Goal: Information Seeking & Learning: Learn about a topic

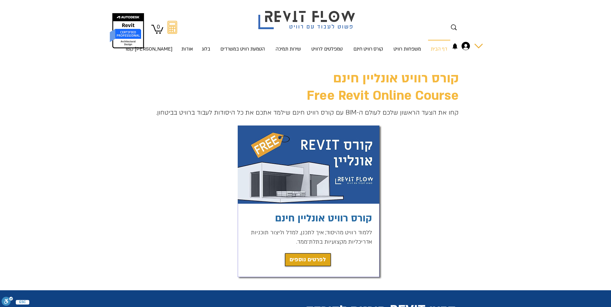
click at [466, 45] on icon "החשבון של מיכל חן" at bounding box center [465, 46] width 8 height 8
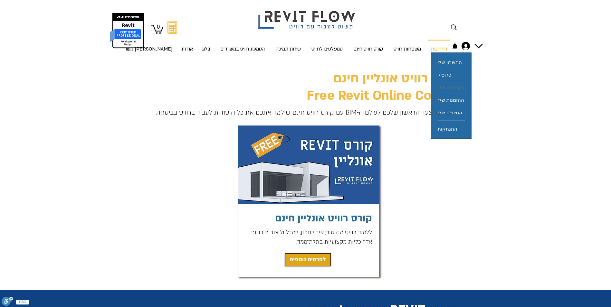
click at [460, 86] on span "הקורסים שלי" at bounding box center [450, 87] width 27 height 13
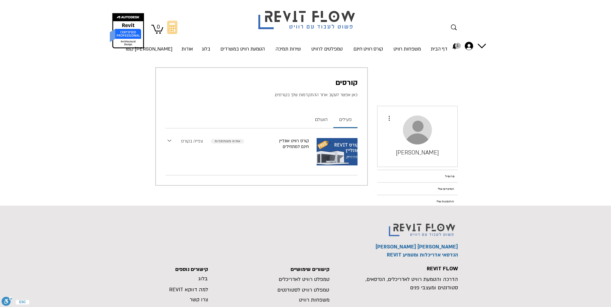
click at [199, 141] on link "צפייה בקורס" at bounding box center [192, 141] width 22 height 7
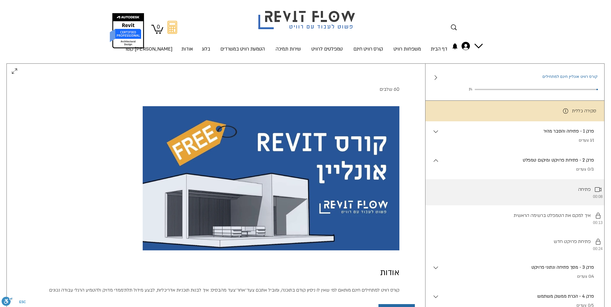
click at [579, 192] on li "פתיחה 00:08" at bounding box center [514, 192] width 179 height 26
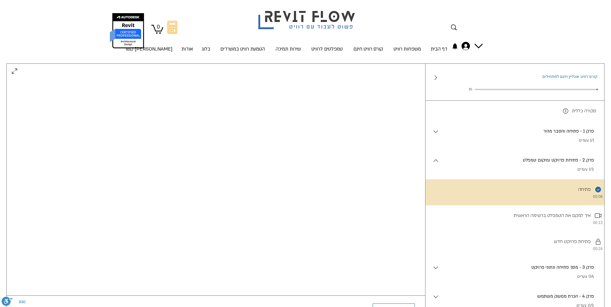
scroll to position [42, 0]
click at [522, 164] on p "פרק 2 - פתיחת פרויקט ומיקום טמפלט" at bounding box center [516, 160] width 154 height 7
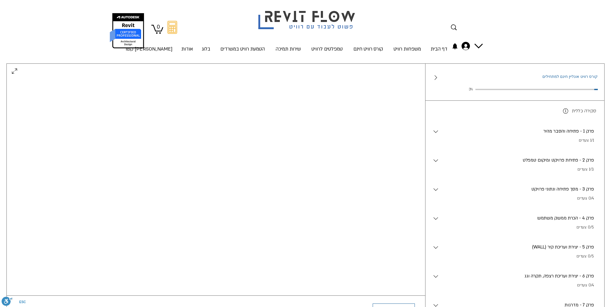
click at [524, 161] on p "פרק 2 - פתיחת פרויקט ומיקום טמפלט" at bounding box center [516, 160] width 154 height 7
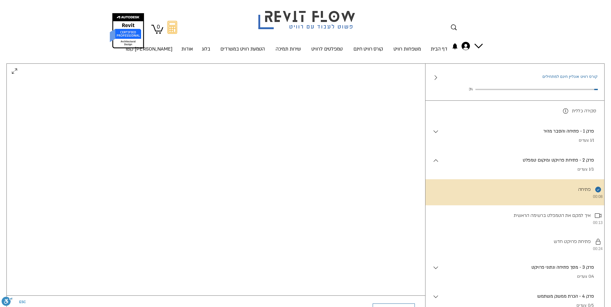
click at [554, 132] on p "פרק 1 - פתיחה והסבר מהיר" at bounding box center [516, 131] width 154 height 7
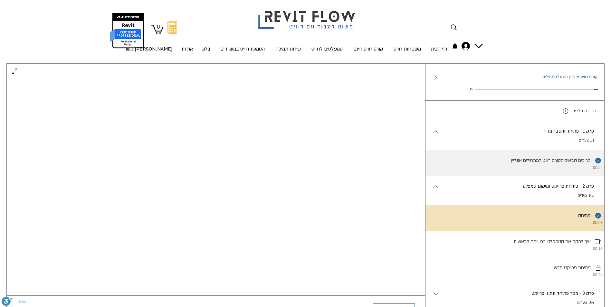
click at [555, 163] on li "השלמת את השלב הזה. ברוכים הבאים לקורס רוויט למתחילים אונליין 00:52" at bounding box center [514, 163] width 179 height 26
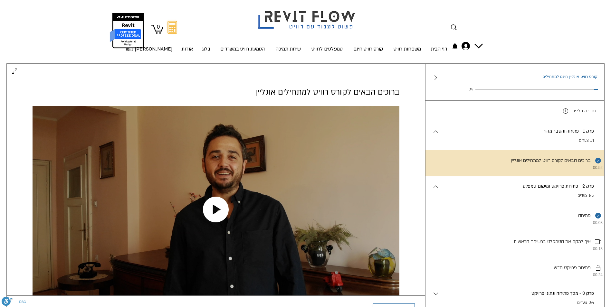
click at [211, 207] on icon "Play video" at bounding box center [216, 210] width 26 height 26
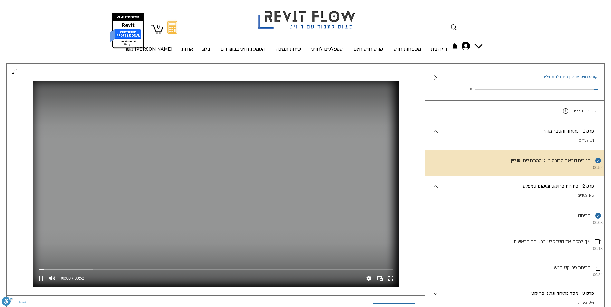
scroll to position [42, 0]
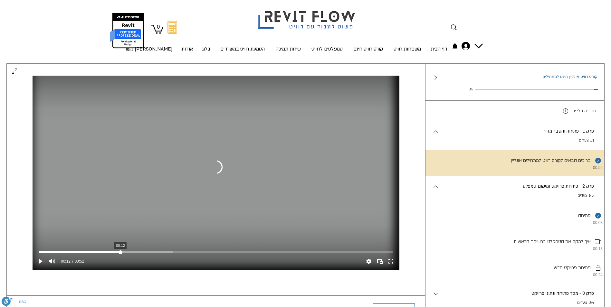
drag, startPoint x: 55, startPoint y: 249, endPoint x: 120, endPoint y: 249, distance: 65.7
click at [120, 250] on div "main content" at bounding box center [120, 252] width 4 height 4
drag, startPoint x: 132, startPoint y: 250, endPoint x: 159, endPoint y: 253, distance: 27.1
click at [159, 253] on div "00:16 00:52" at bounding box center [216, 260] width 367 height 19
click at [175, 251] on div "main content" at bounding box center [216, 252] width 354 height 2
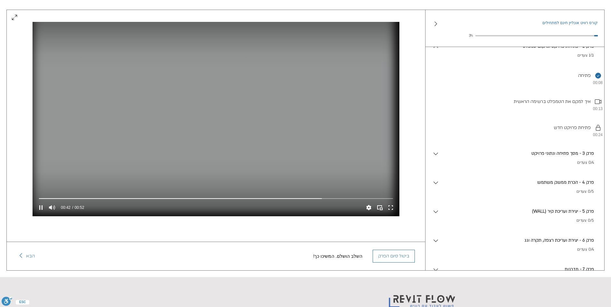
scroll to position [0, 0]
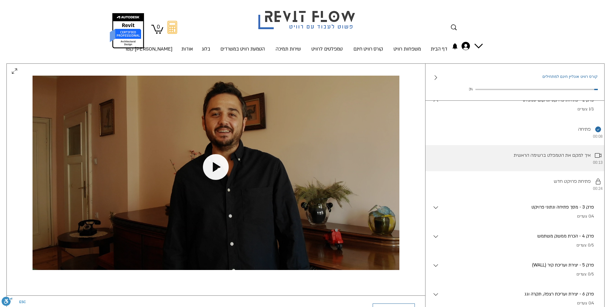
click at [502, 163] on li "איך למקם את הטמפלט ברשימה הראשית 00:13" at bounding box center [514, 158] width 179 height 26
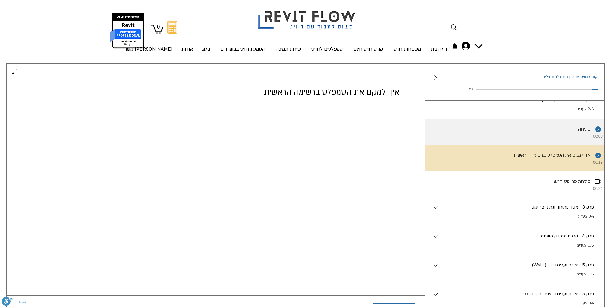
click at [529, 130] on li "השלמת את השלב הזה. פתיחה 00:08" at bounding box center [514, 132] width 179 height 26
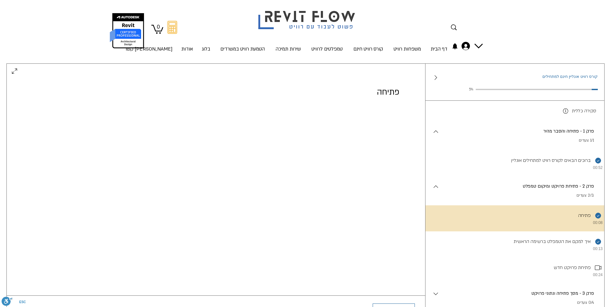
scroll to position [42, 0]
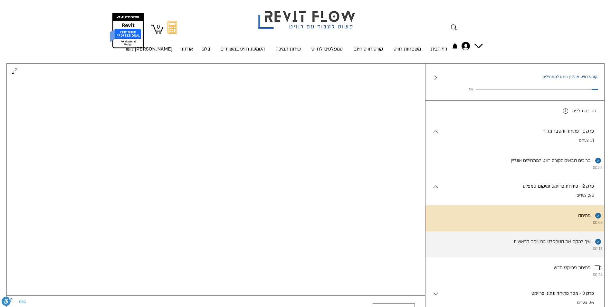
click at [513, 244] on li "השלמת את השלב הזה. איך למקם את הטמפלט ברשימה הראשית 00:13" at bounding box center [514, 244] width 179 height 26
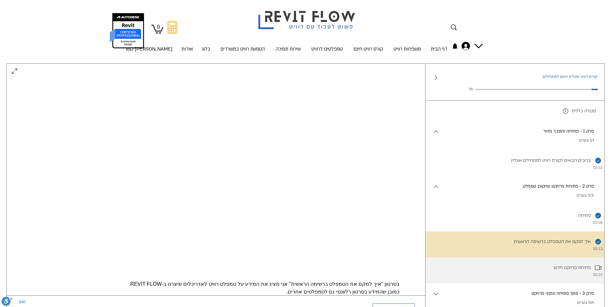
click at [555, 273] on li "פתיחת פרויקט חדש 00:24" at bounding box center [514, 270] width 179 height 26
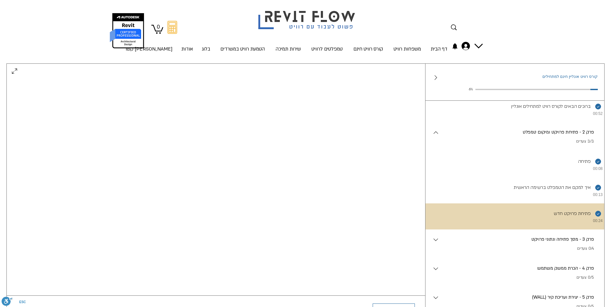
scroll to position [97, 0]
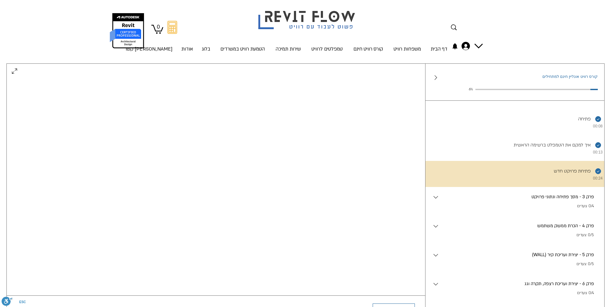
click at [538, 209] on div "פרק 3 - מסך פתיחה ונתוני פרויקט . 0/4 צעדים" at bounding box center [518, 201] width 158 height 16
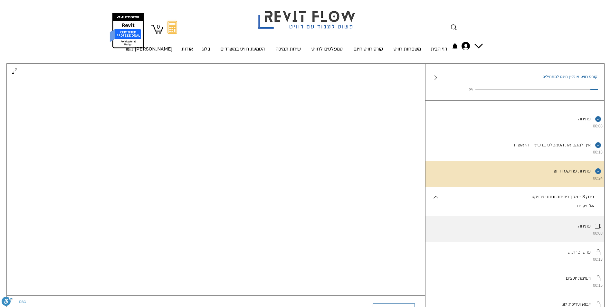
click at [572, 232] on li "פתיחה 00:08" at bounding box center [514, 229] width 179 height 26
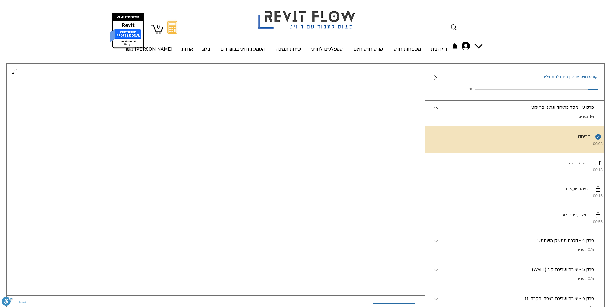
scroll to position [193, 0]
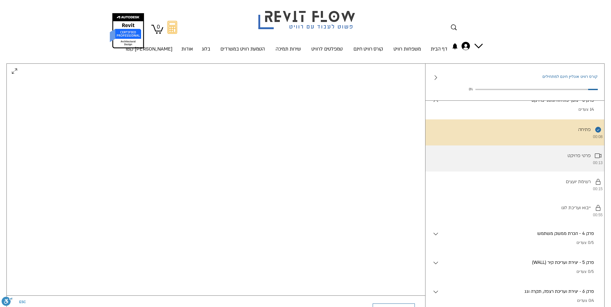
click at [567, 168] on li "פרטי פרויקט 00:13" at bounding box center [514, 158] width 179 height 26
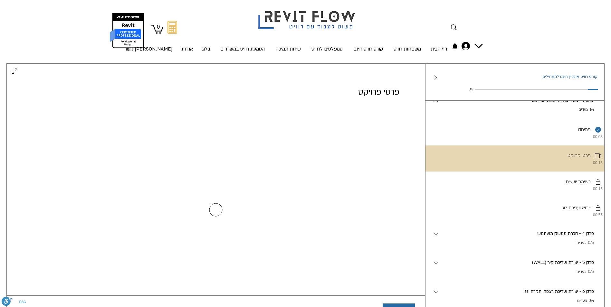
scroll to position [0, 0]
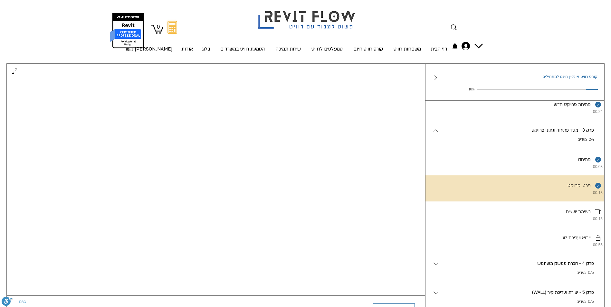
scroll to position [64, 0]
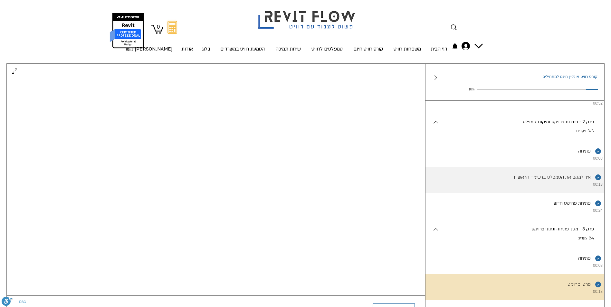
click at [504, 180] on li "השלמת את השלב הזה. איך למקם את הטמפלט ברשימה הראשית 00:13" at bounding box center [514, 180] width 179 height 26
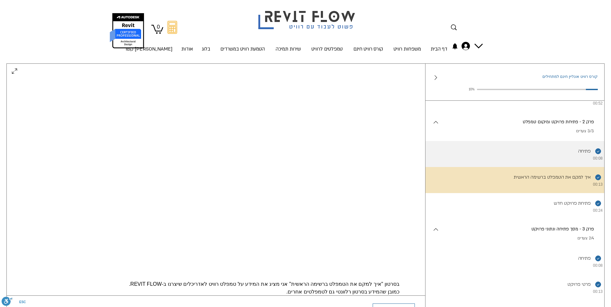
click at [557, 155] on li "השלמת את השלב הזה. פתיחה 00:08" at bounding box center [514, 154] width 179 height 26
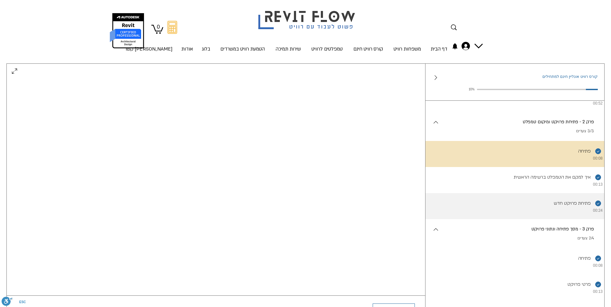
click at [542, 210] on li "השלמת את השלב הזה. פתיחת פרויקט חדש 00:24" at bounding box center [514, 206] width 179 height 26
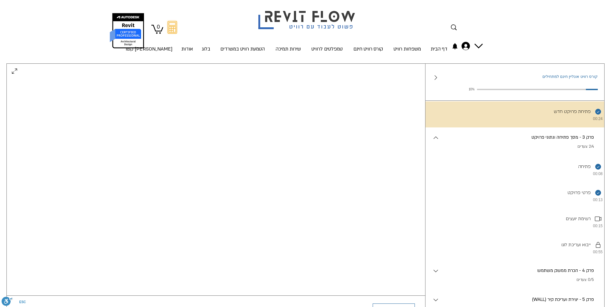
scroll to position [161, 0]
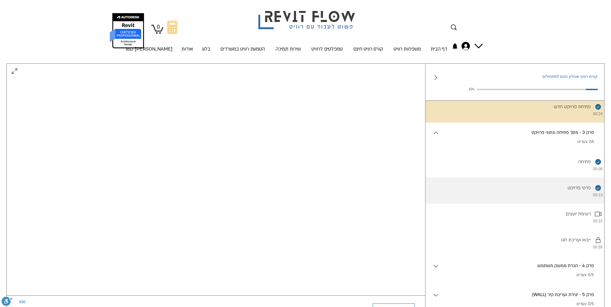
click at [499, 198] on li "השלמת את השלב הזה. פרטי פרויקט 00:13" at bounding box center [514, 191] width 179 height 26
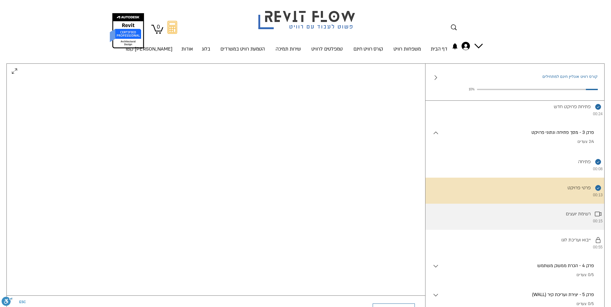
click at [529, 229] on li "רשימת יועצים 00:15" at bounding box center [514, 217] width 179 height 26
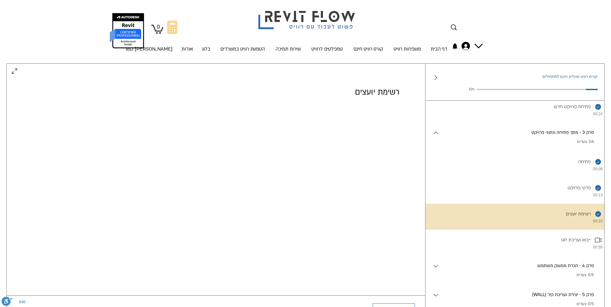
scroll to position [42, 0]
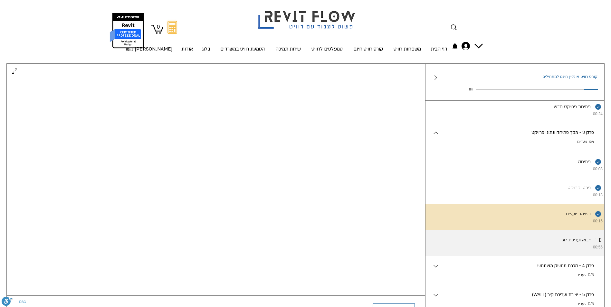
click at [527, 254] on li "ייבוא ועריכת לוגו 00:55" at bounding box center [514, 243] width 179 height 26
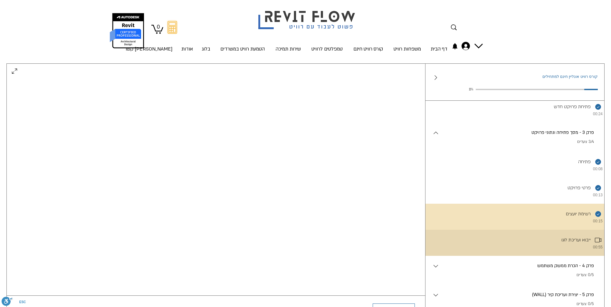
scroll to position [0, 0]
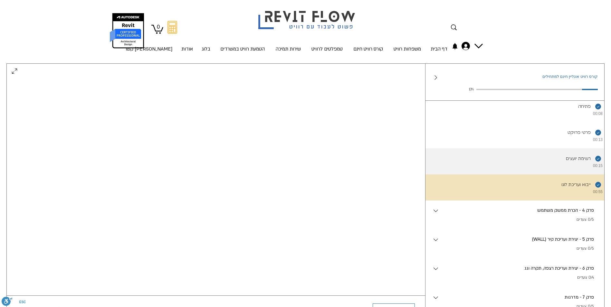
scroll to position [257, 0]
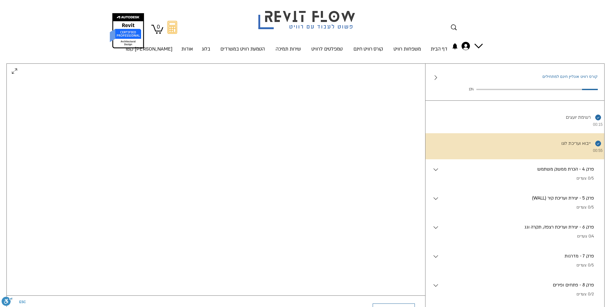
click at [477, 182] on p "0/5 צעדים" at bounding box center [516, 178] width 154 height 6
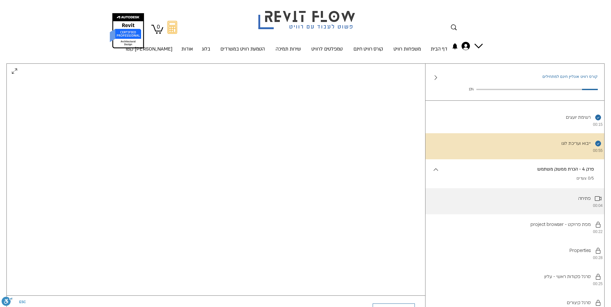
click at [506, 209] on li "פתיחה 00:04" at bounding box center [514, 201] width 179 height 26
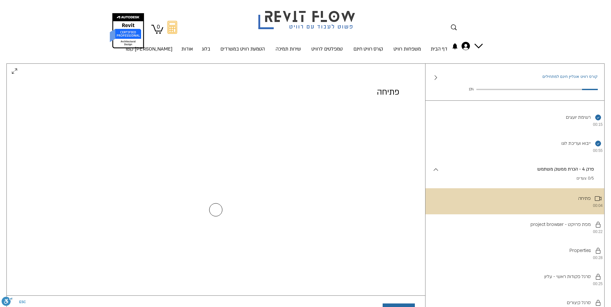
scroll to position [0, 0]
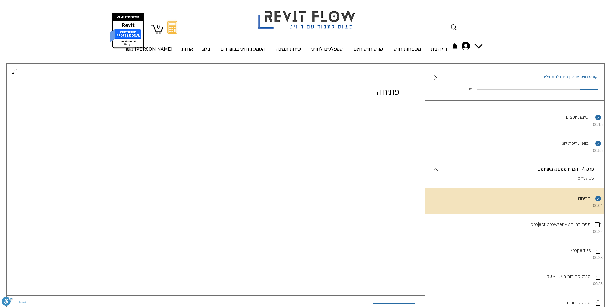
scroll to position [42, 0]
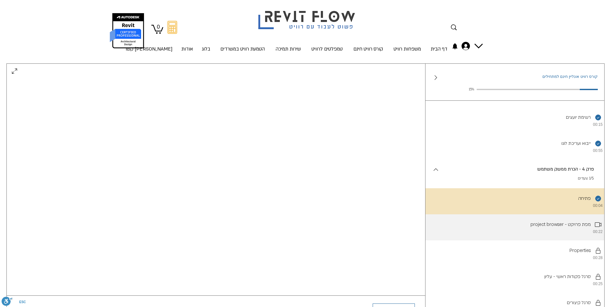
click at [502, 239] on li "project browser - מפת פרויקט 00:22" at bounding box center [514, 227] width 179 height 26
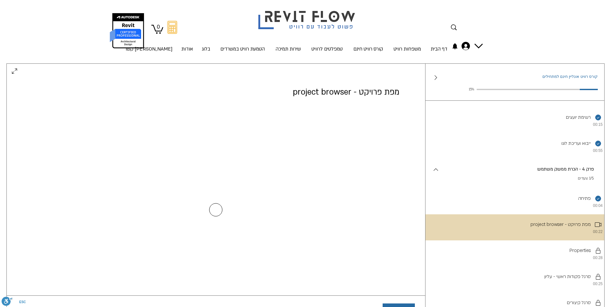
scroll to position [0, 0]
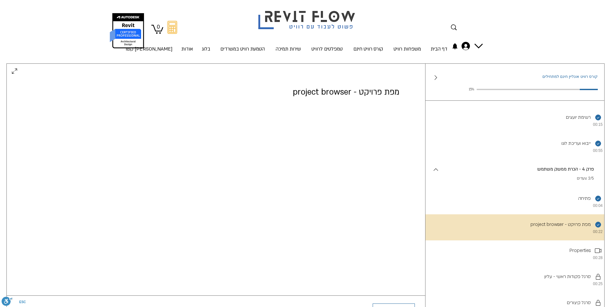
scroll to position [42, 0]
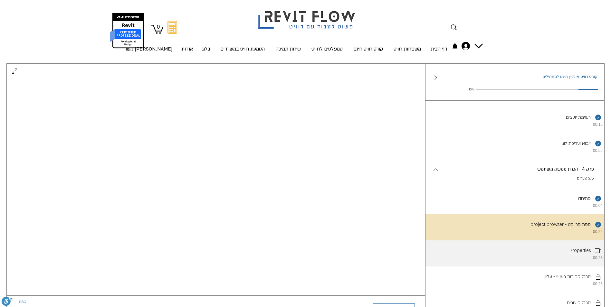
click at [529, 266] on li "Properties 00:28" at bounding box center [514, 253] width 179 height 26
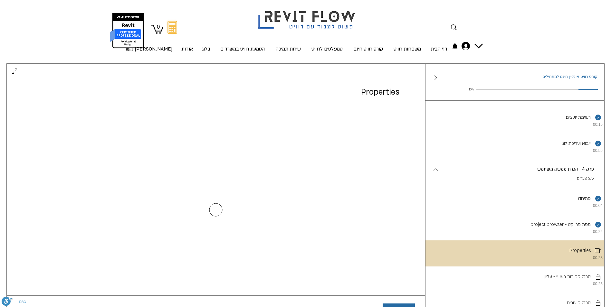
scroll to position [0, 0]
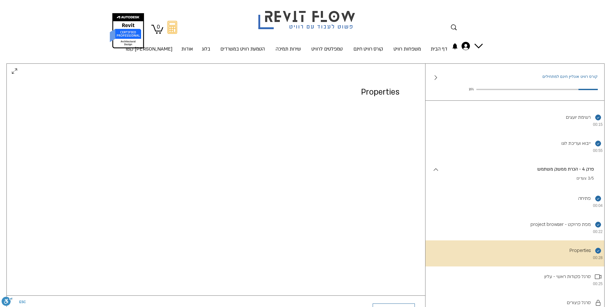
scroll to position [42, 0]
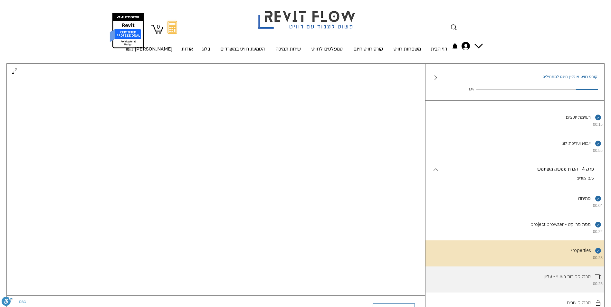
click at [541, 288] on li "סרגל פקודות ראשי - עליון 00:25" at bounding box center [514, 279] width 179 height 26
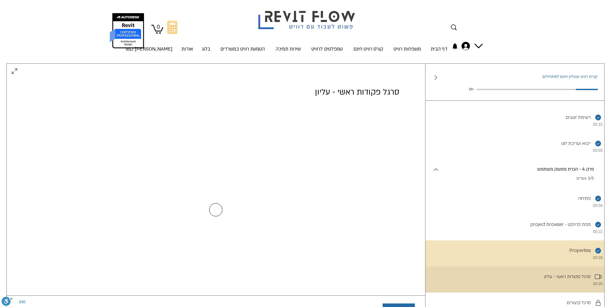
scroll to position [0, 0]
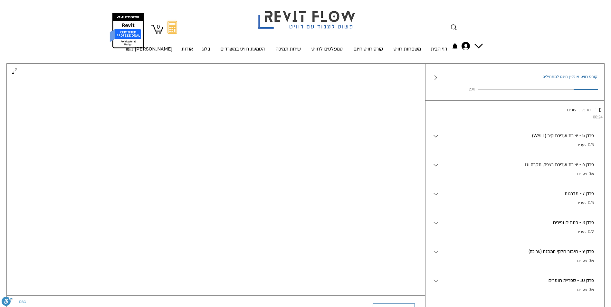
scroll to position [451, 0]
click at [537, 139] on p "(WALL) פרק 5 - יצירת ועריכת קיר" at bounding box center [516, 135] width 154 height 7
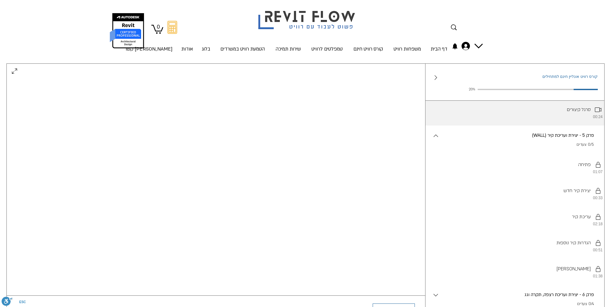
click at [573, 126] on li "סרגל קיצורים 00:24" at bounding box center [514, 112] width 179 height 26
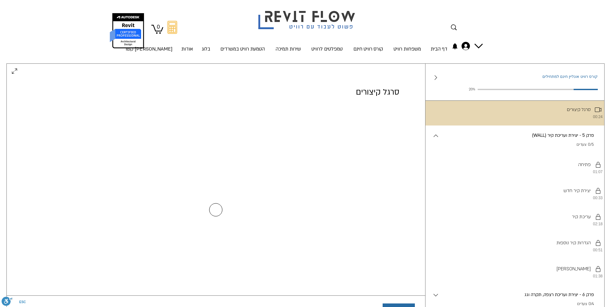
scroll to position [0, 0]
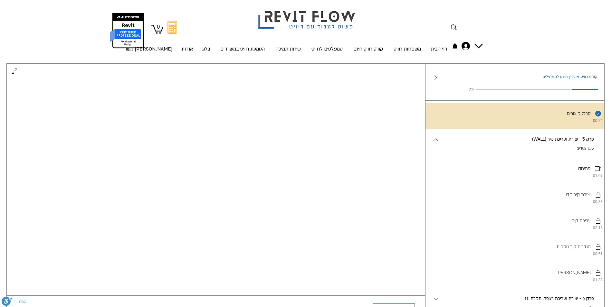
scroll to position [432, 0]
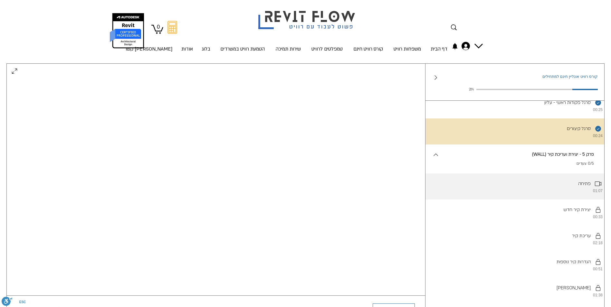
click at [561, 200] on li "פתיחה 01:07" at bounding box center [514, 186] width 179 height 26
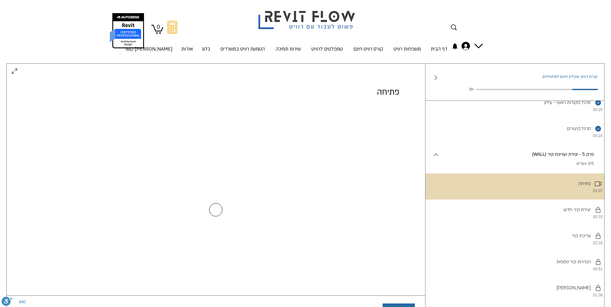
scroll to position [0, 0]
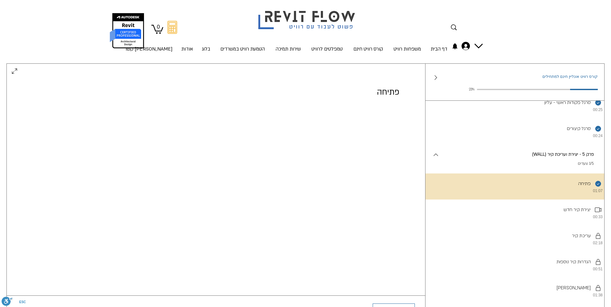
scroll to position [42, 0]
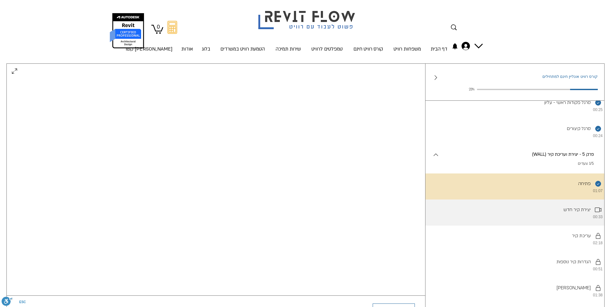
click at [578, 225] on li "יצירת קיר חדש 00:33" at bounding box center [514, 213] width 179 height 26
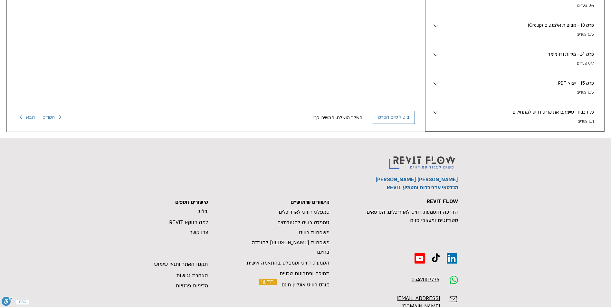
scroll to position [193, 0]
click at [289, 259] on span "הטמעת רוויט וטמפלט בהתאמה אישית" at bounding box center [287, 262] width 83 height 7
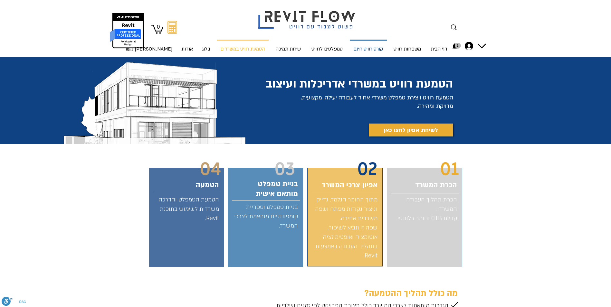
click at [360, 50] on p "קורס רוויט חינם" at bounding box center [367, 49] width 35 height 17
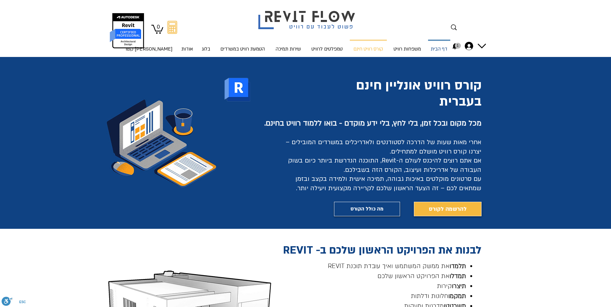
click at [436, 50] on p "דף הבית" at bounding box center [439, 49] width 22 height 17
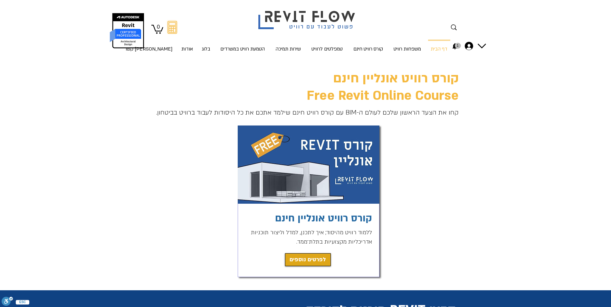
click at [455, 46] on icon "1 התראות" at bounding box center [454, 46] width 5 height 6
